Goal: Task Accomplishment & Management: Use online tool/utility

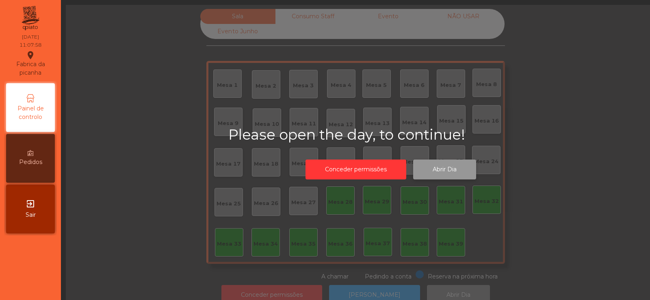
click at [445, 168] on button "Abrir Dia" at bounding box center [444, 170] width 63 height 20
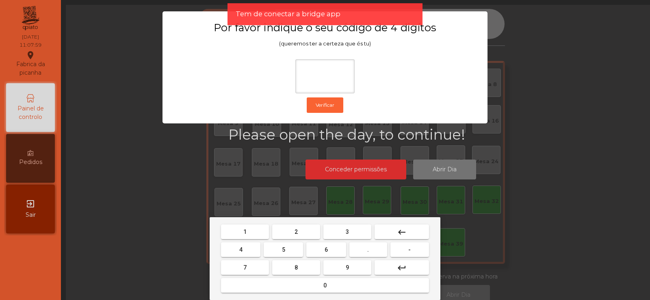
click at [303, 231] on button "2" at bounding box center [296, 232] width 48 height 15
click at [327, 250] on span "6" at bounding box center [326, 250] width 3 height 7
click at [263, 263] on button "7" at bounding box center [245, 268] width 48 height 15
click at [283, 250] on span "5" at bounding box center [283, 250] width 3 height 7
type input "****"
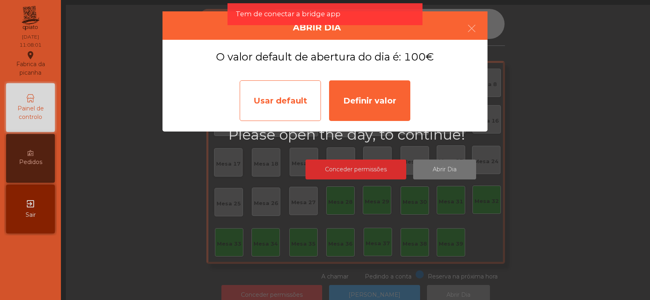
click at [292, 106] on div "Usar default" at bounding box center [280, 100] width 81 height 41
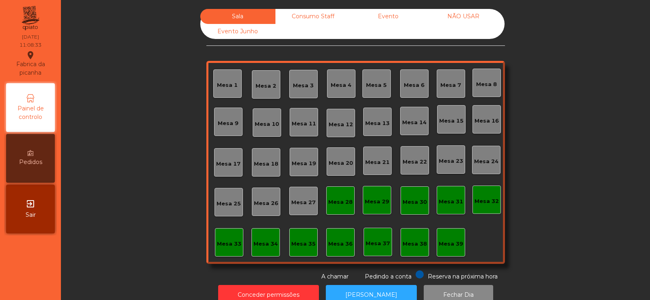
click at [376, 240] on div "Mesa 37" at bounding box center [378, 244] width 24 height 8
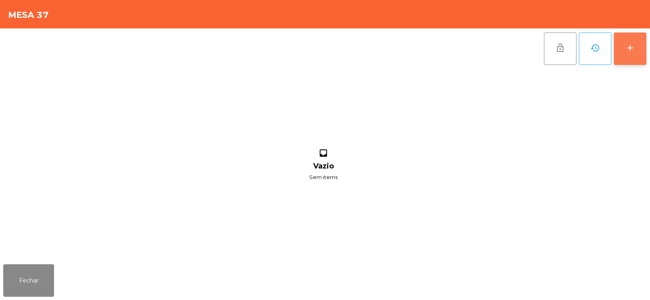
click at [641, 48] on button "add" at bounding box center [630, 49] width 33 height 33
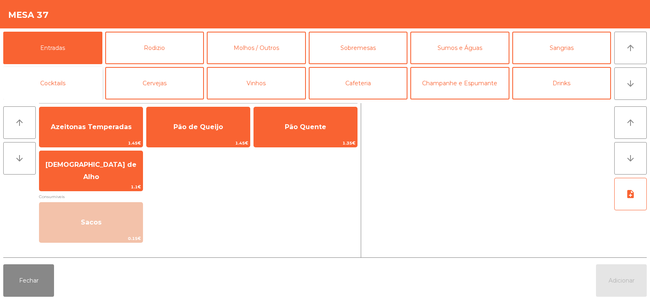
click at [84, 84] on button "Cocktails" at bounding box center [52, 83] width 99 height 33
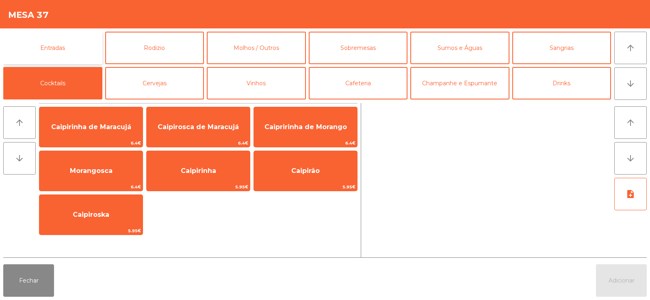
click at [80, 49] on button "Entradas" at bounding box center [52, 48] width 99 height 33
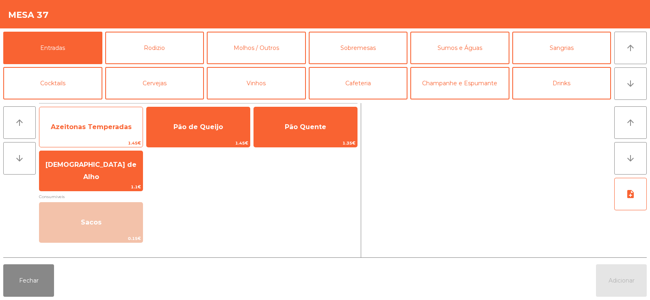
click at [111, 122] on span "Azeitonas Temperadas" at bounding box center [90, 127] width 103 height 22
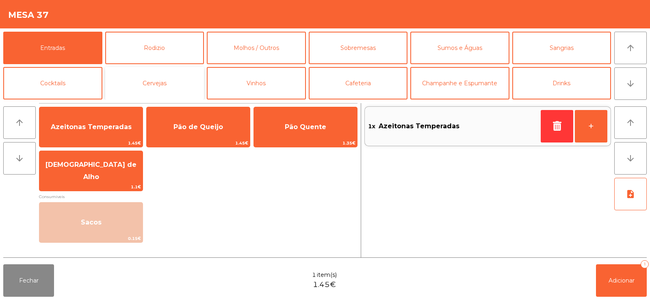
click at [157, 78] on button "Cervejas" at bounding box center [154, 83] width 99 height 33
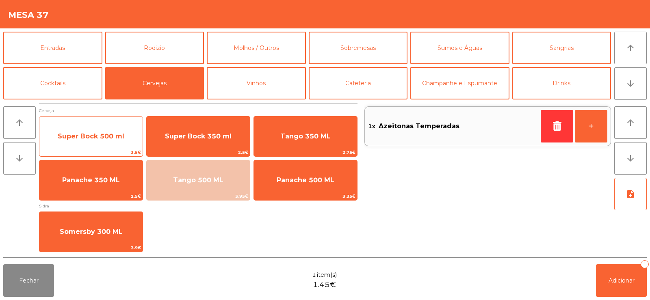
click at [103, 128] on span "Super Bock 500 ml" at bounding box center [90, 137] width 103 height 22
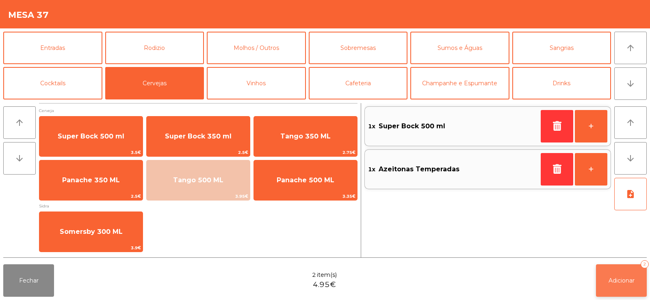
click at [612, 276] on button "Adicionar 2" at bounding box center [621, 281] width 51 height 33
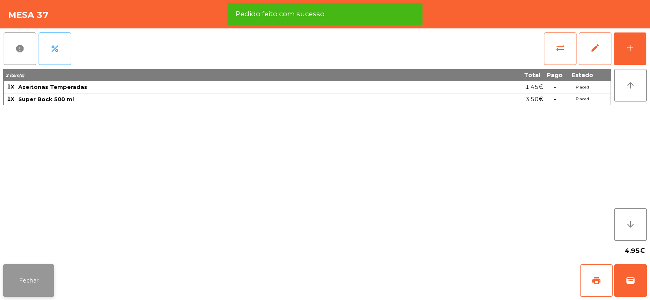
click at [39, 278] on button "Fechar" at bounding box center [28, 281] width 51 height 33
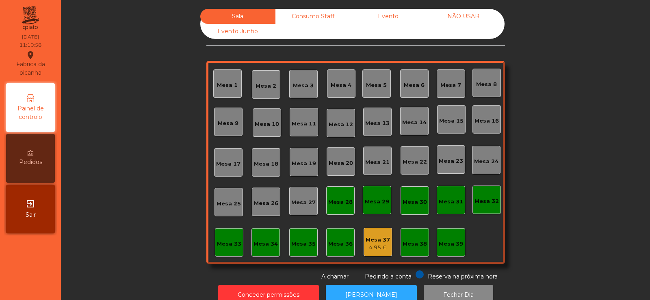
scroll to position [20, 0]
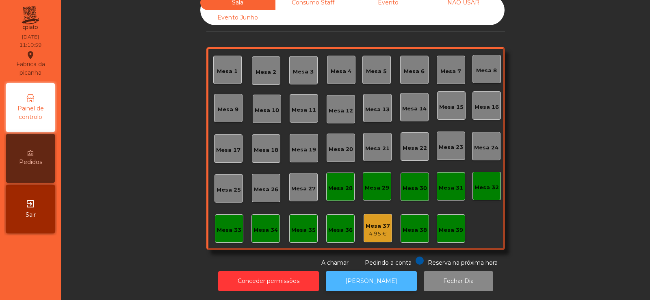
click at [373, 277] on button "[PERSON_NAME]" at bounding box center [371, 282] width 91 height 20
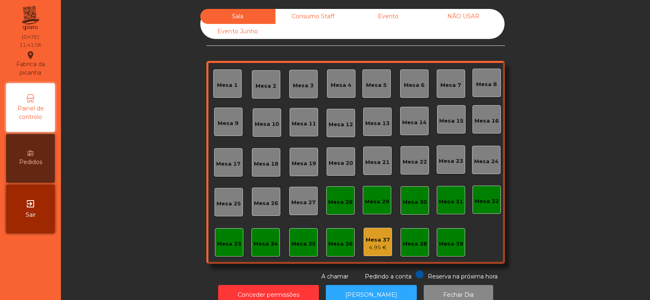
scroll to position [20, 0]
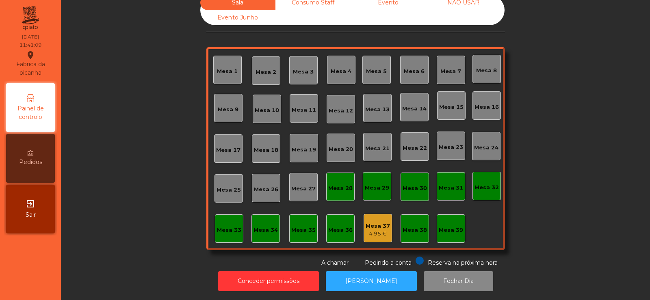
click at [454, 226] on div "Mesa 39" at bounding box center [451, 230] width 24 height 8
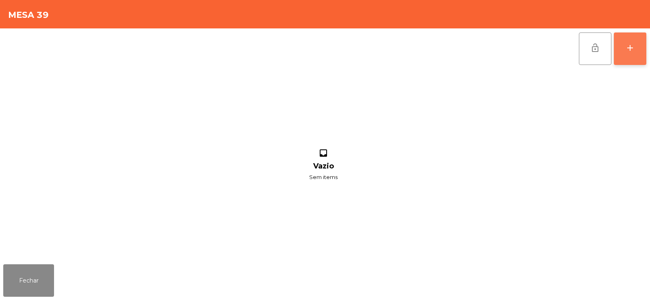
click at [629, 52] on div "add" at bounding box center [631, 48] width 10 height 10
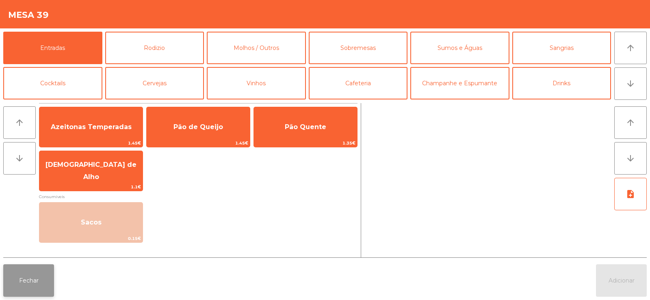
click at [38, 276] on button "Fechar" at bounding box center [28, 281] width 51 height 33
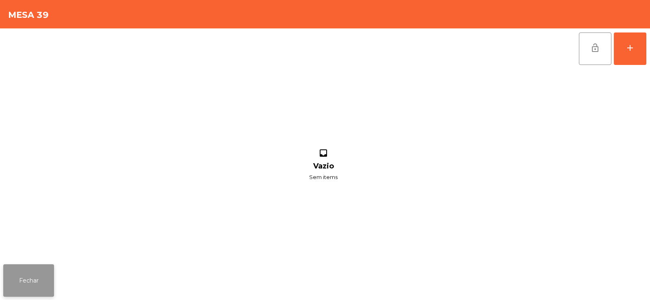
click at [39, 276] on button "Fechar" at bounding box center [28, 281] width 51 height 33
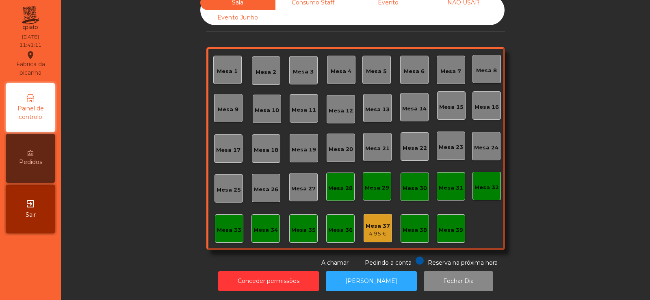
click at [490, 189] on div "Mesa 32" at bounding box center [487, 186] width 28 height 28
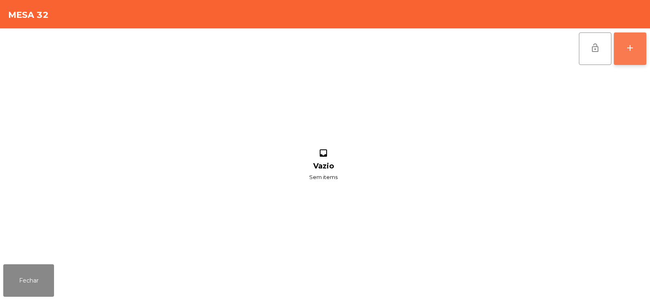
click at [634, 58] on button "add" at bounding box center [630, 49] width 33 height 33
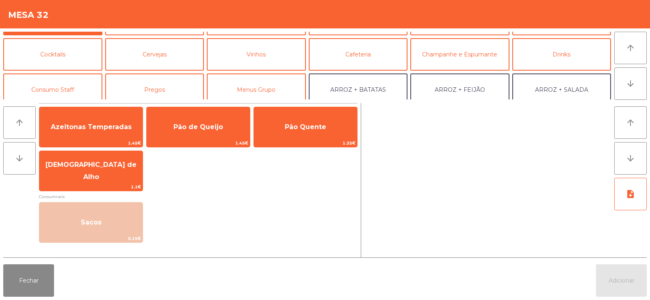
scroll to position [39, 0]
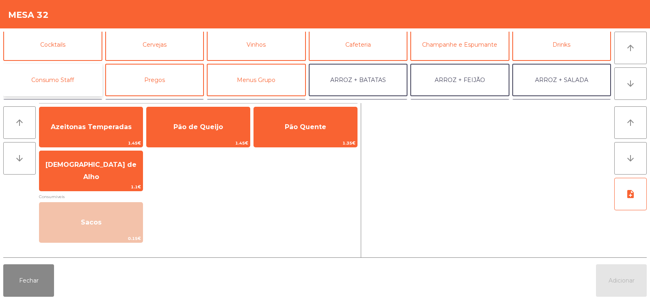
click at [76, 78] on button "Consumo Staff" at bounding box center [52, 80] width 99 height 33
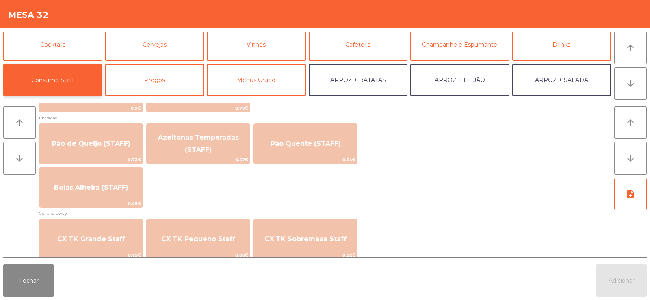
scroll to position [647, 0]
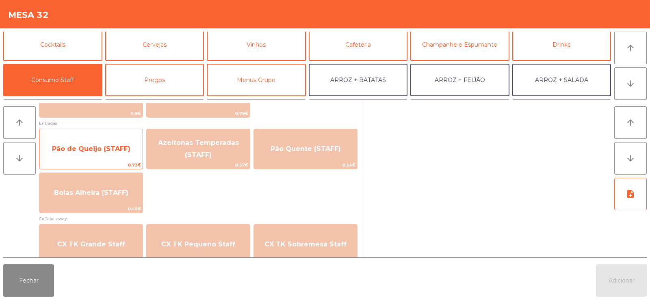
click at [120, 159] on span "Pão de Queijo (STAFF)" at bounding box center [90, 149] width 103 height 22
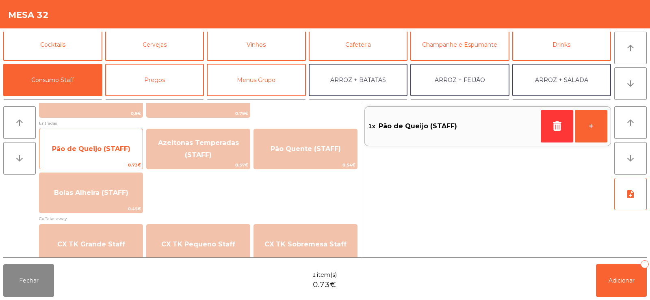
click at [127, 154] on span "Pão de Queijo (STAFF)" at bounding box center [90, 149] width 103 height 22
click at [130, 153] on span "Pão de Queijo (STAFF)" at bounding box center [90, 149] width 103 height 22
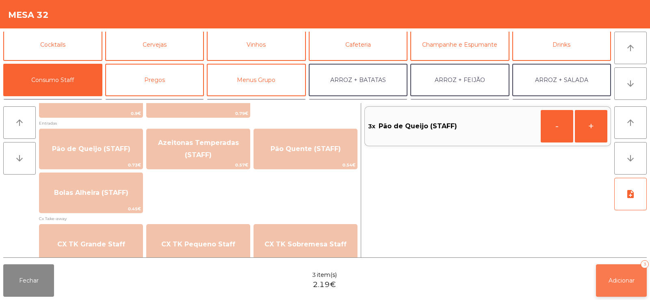
click at [624, 290] on button "Adicionar 3" at bounding box center [621, 281] width 51 height 33
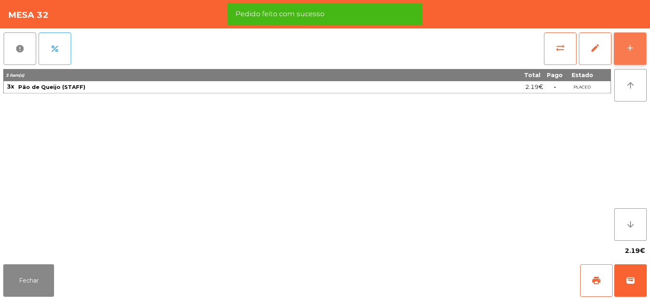
click at [628, 46] on div "add" at bounding box center [631, 48] width 10 height 10
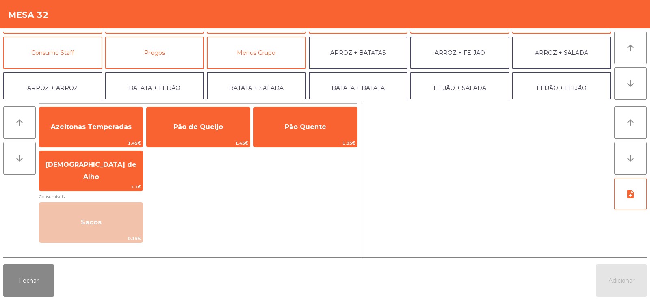
scroll to position [67, 0]
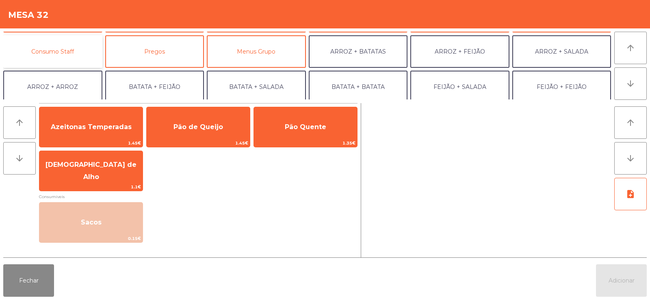
click at [84, 52] on button "Consumo Staff" at bounding box center [52, 51] width 99 height 33
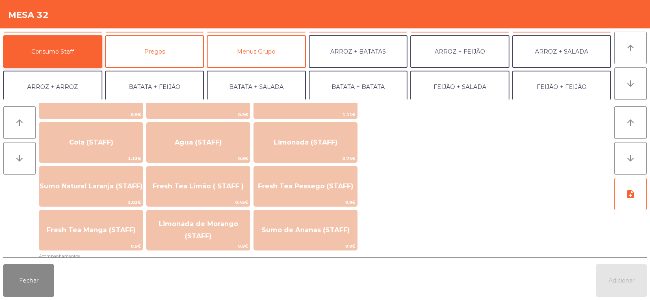
scroll to position [190, 0]
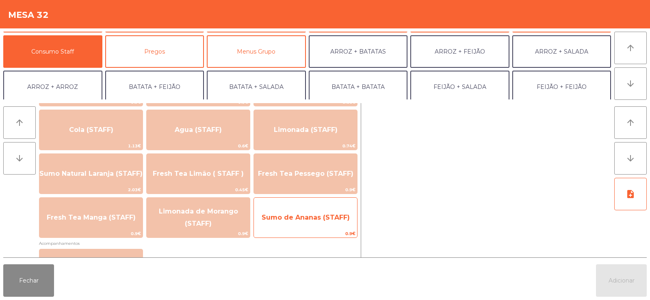
click at [292, 215] on span "Sumo de Ananas (STAFF)" at bounding box center [306, 218] width 88 height 8
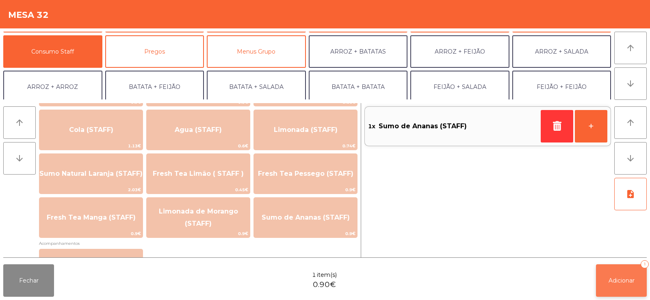
click at [623, 290] on button "Adicionar 1" at bounding box center [621, 281] width 51 height 33
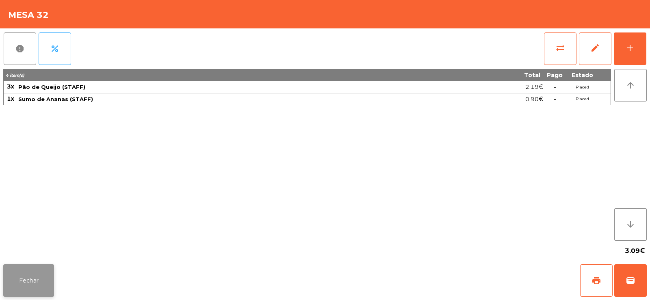
click at [24, 271] on button "Fechar" at bounding box center [28, 281] width 51 height 33
